Goal: Task Accomplishment & Management: Use online tool/utility

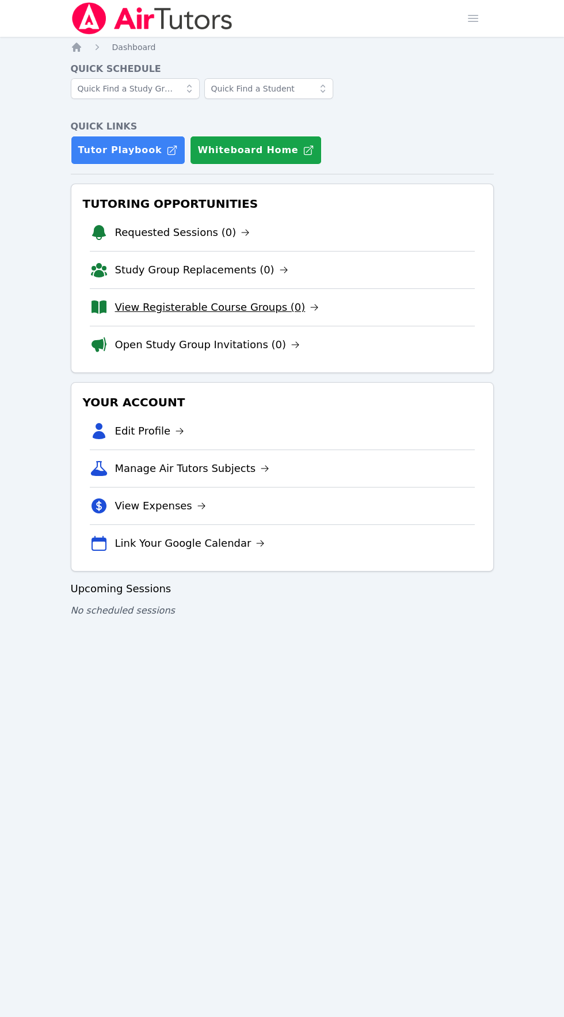
click at [161, 312] on link "View Registerable Course Groups (0)" at bounding box center [217, 307] width 204 height 16
click at [282, 309] on link "View Registerable Course Groups (0)" at bounding box center [217, 307] width 204 height 16
